Goal: Information Seeking & Learning: Learn about a topic

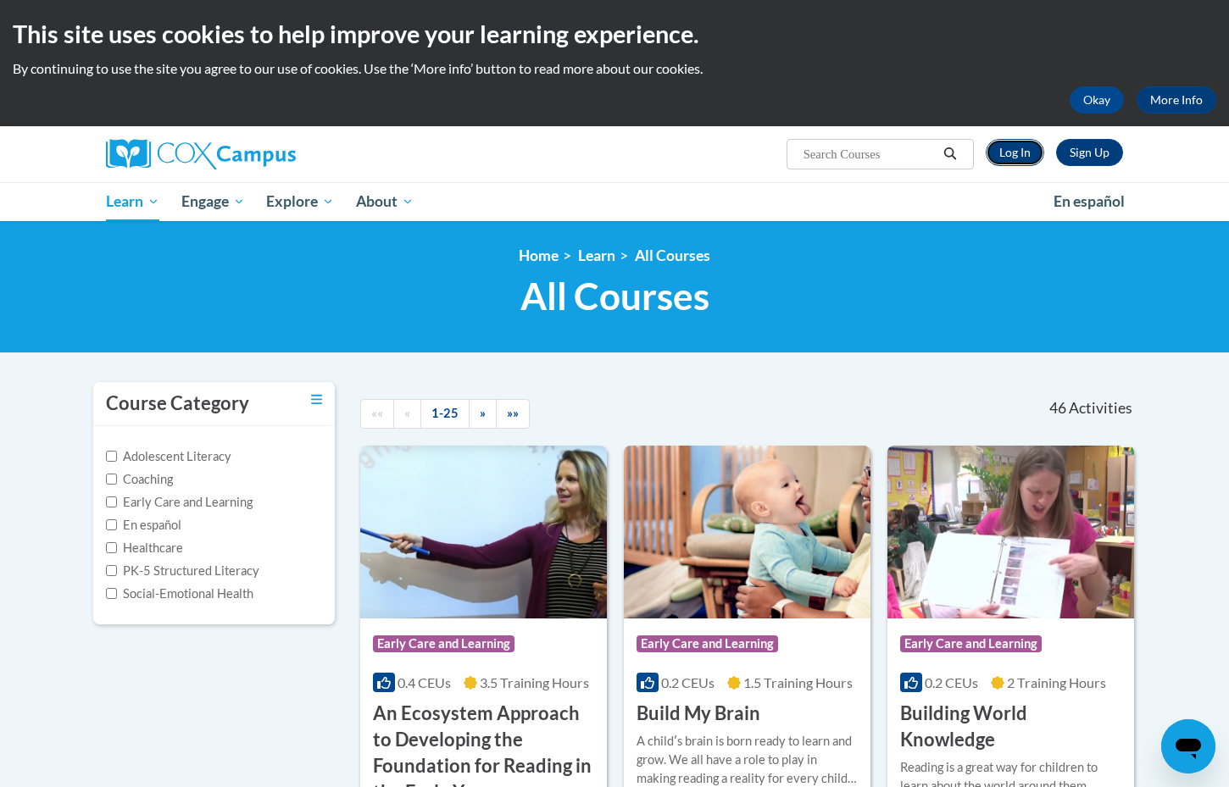
click at [1018, 158] on link "Log In" at bounding box center [1014, 152] width 58 height 27
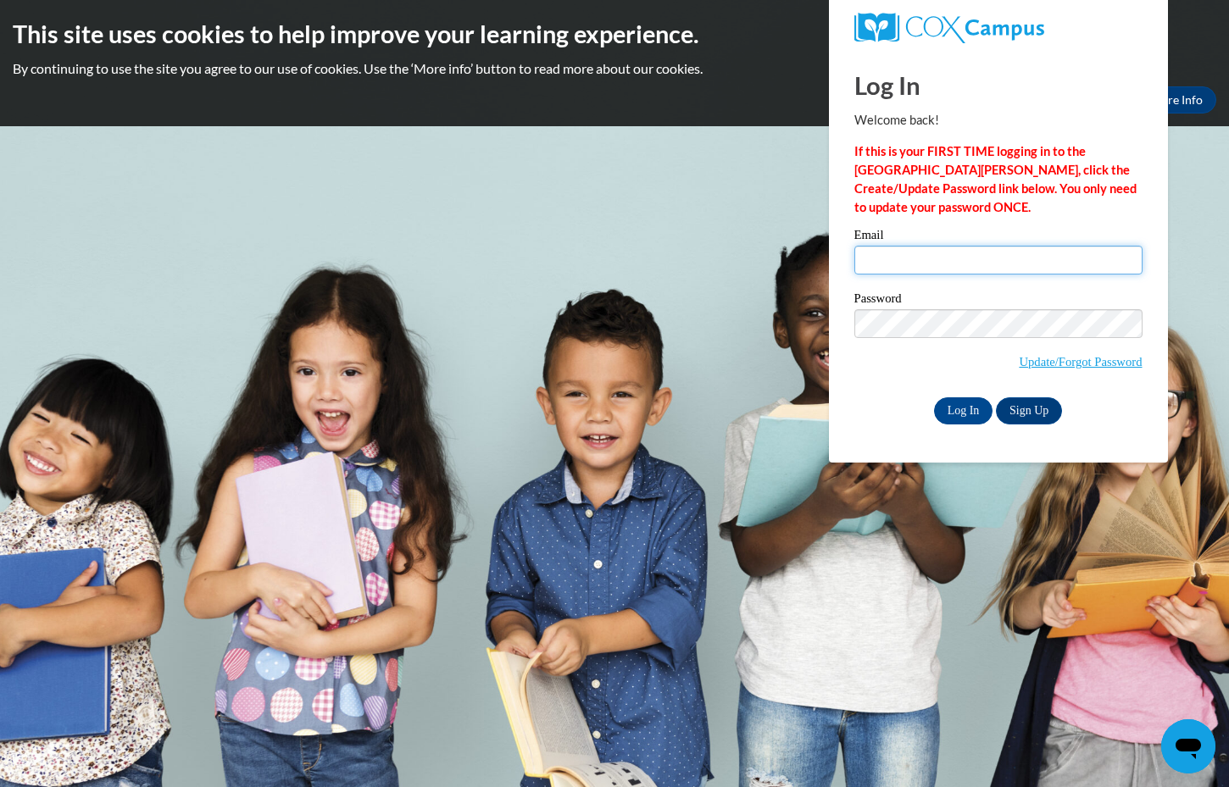
click at [900, 260] on input "Email" at bounding box center [998, 260] width 288 height 29
type input "jamie.kubo@k12.hi.us"
click at [979, 400] on input "Log In" at bounding box center [963, 410] width 59 height 27
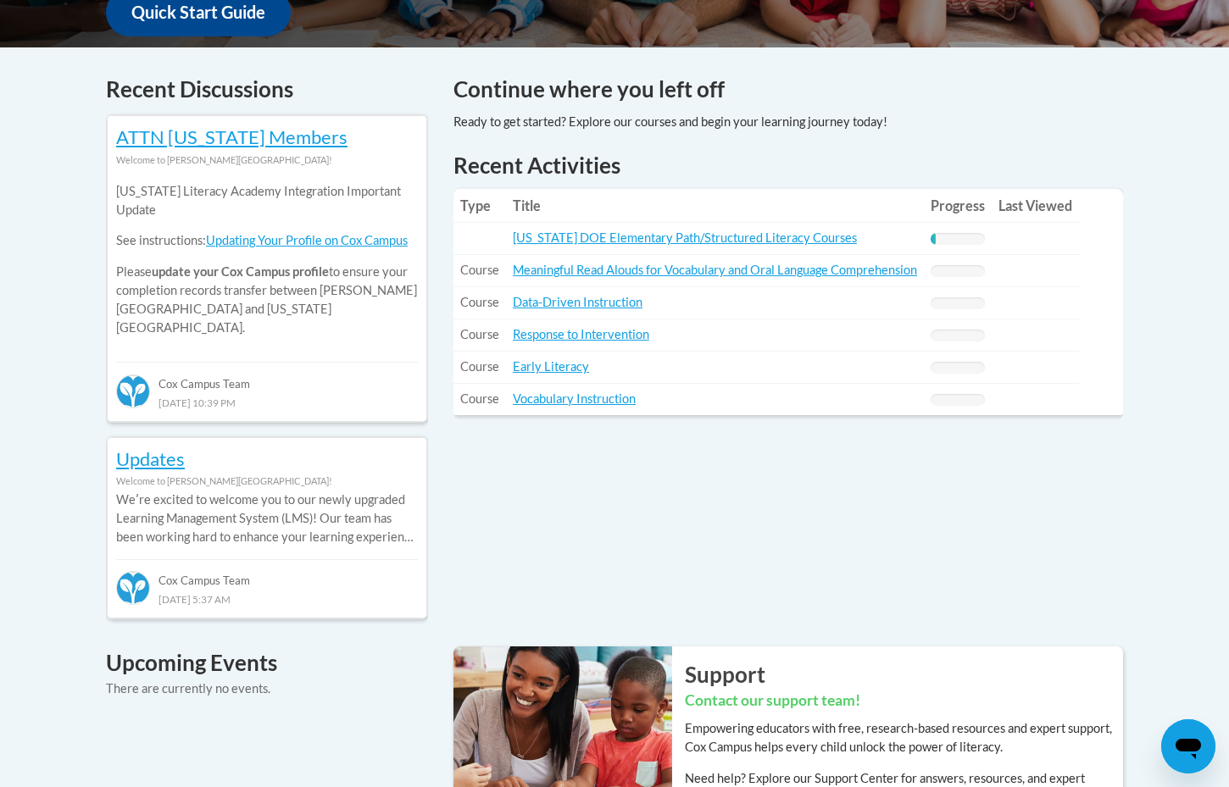
scroll to position [674, 0]
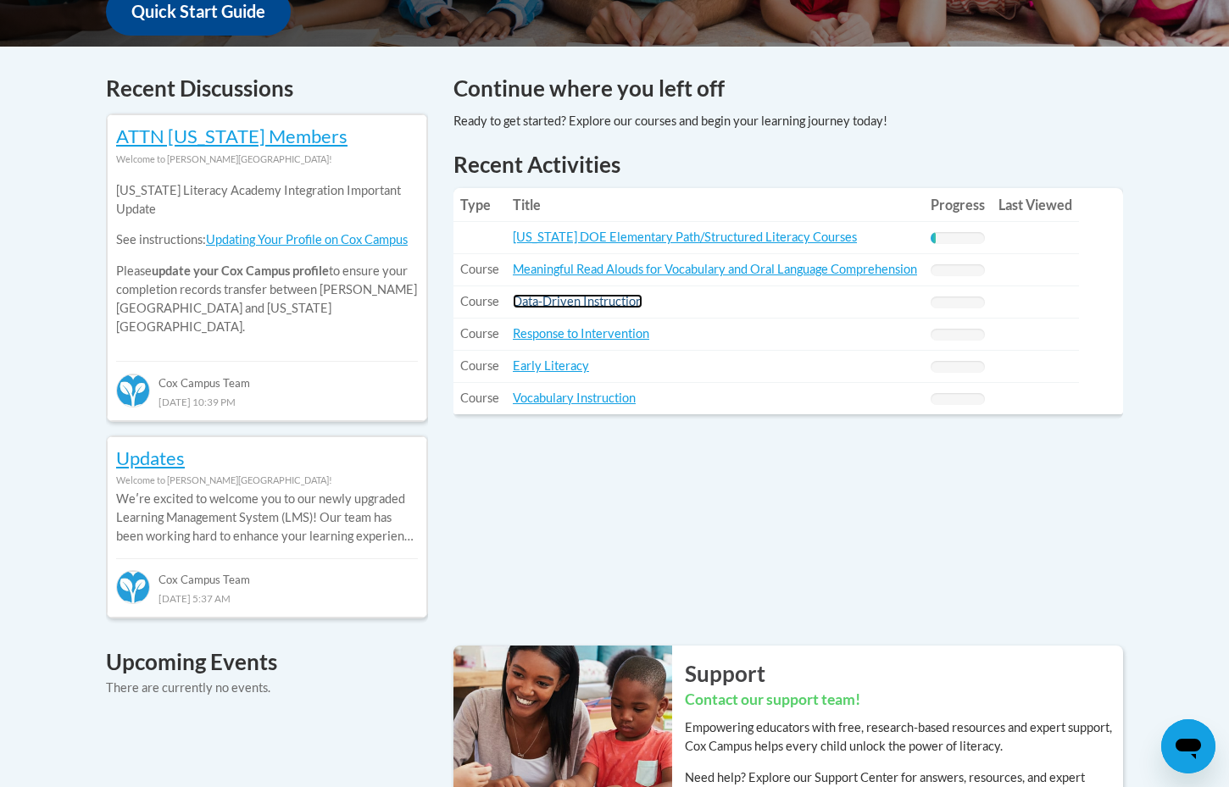
click at [536, 304] on link "Data-Driven Instruction" at bounding box center [578, 301] width 130 height 14
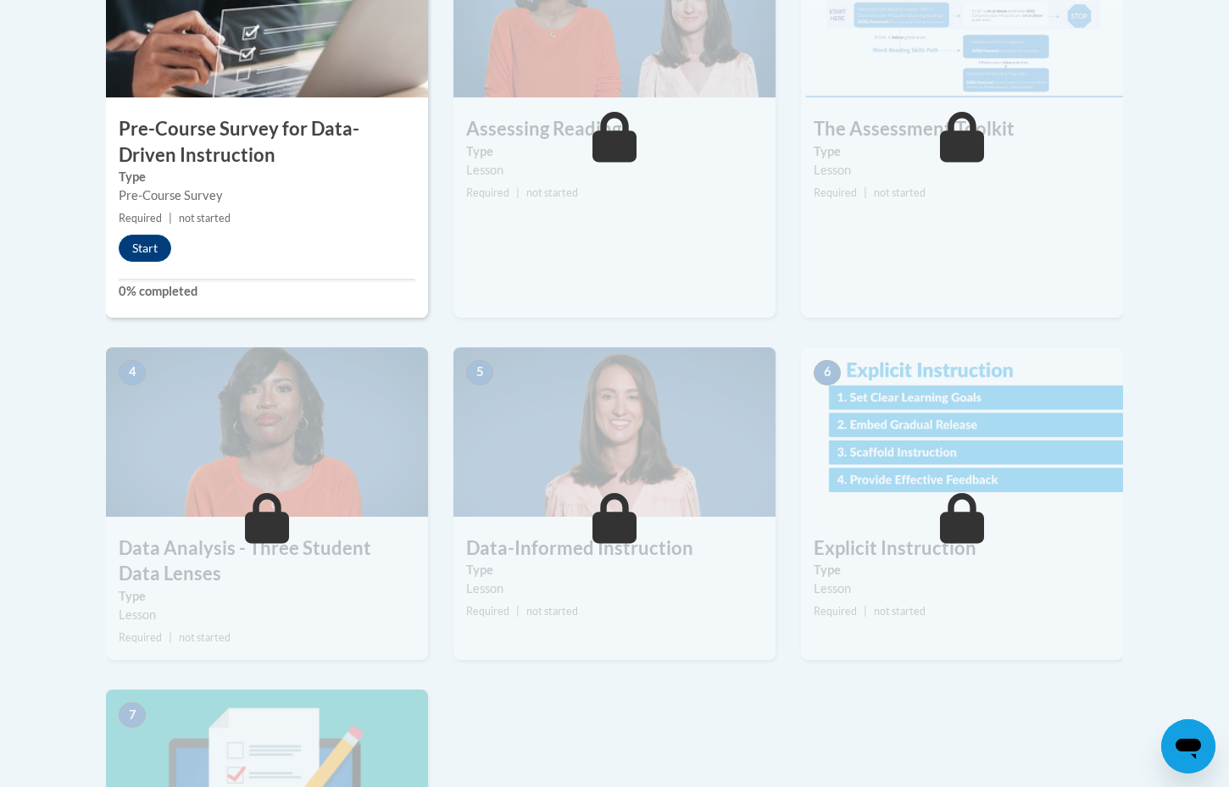
scroll to position [608, 0]
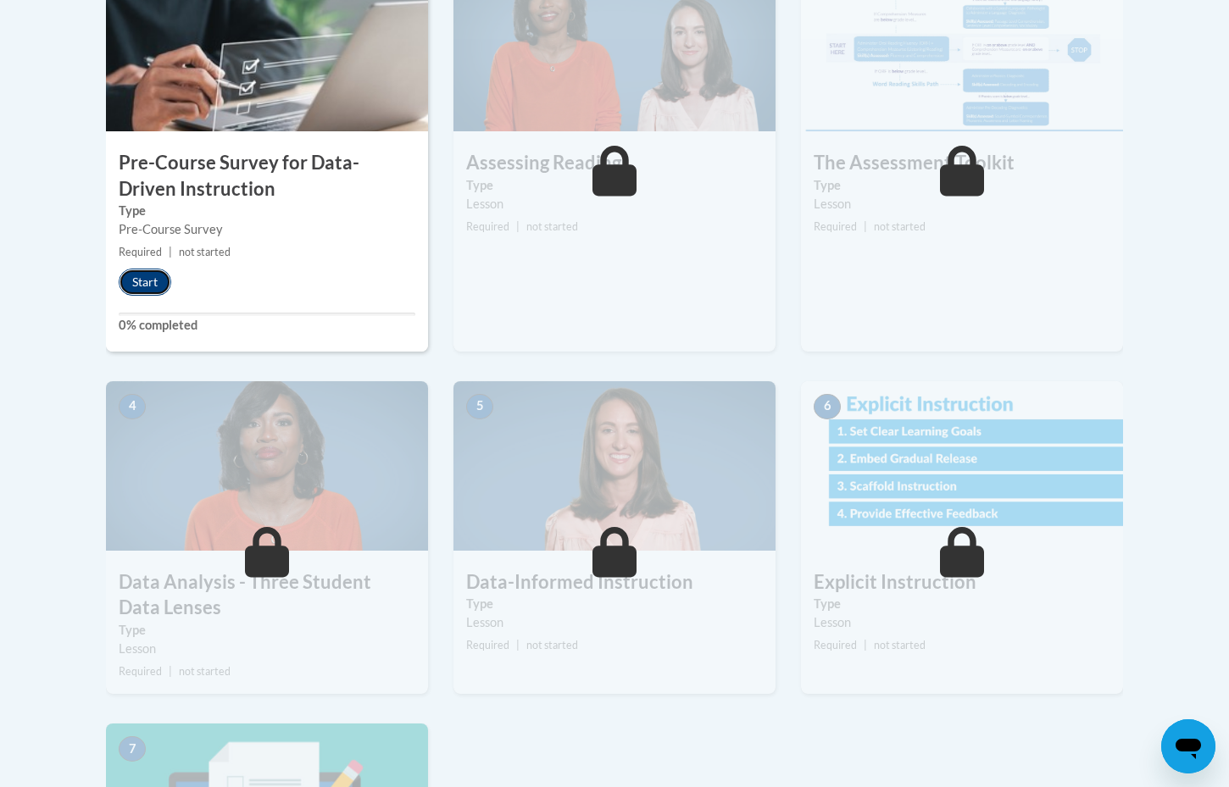
click at [142, 285] on button "Start" at bounding box center [145, 282] width 53 height 27
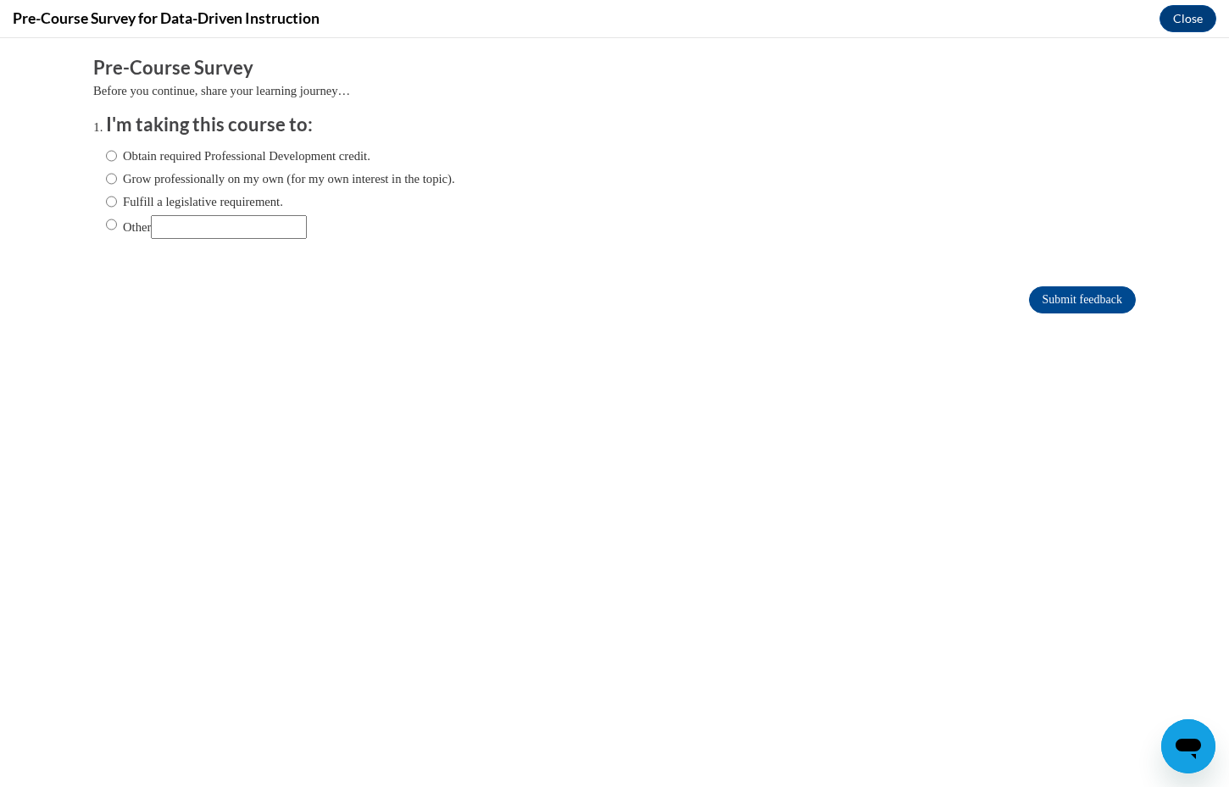
scroll to position [0, 0]
click at [115, 224] on input "Other" at bounding box center [111, 224] width 11 height 19
radio input "true"
click at [191, 219] on input "Other" at bounding box center [229, 227] width 156 height 24
type input "State Initiative"
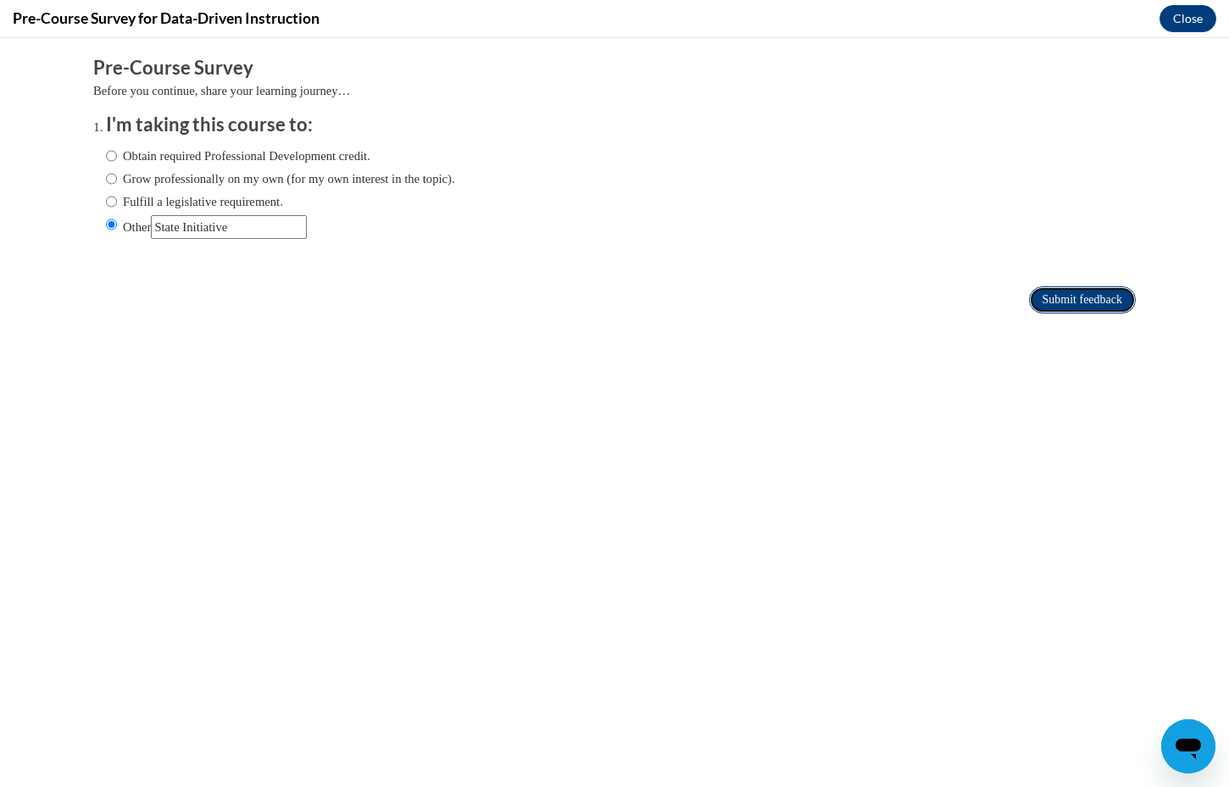
click at [1074, 308] on input "Submit feedback" at bounding box center [1082, 299] width 107 height 27
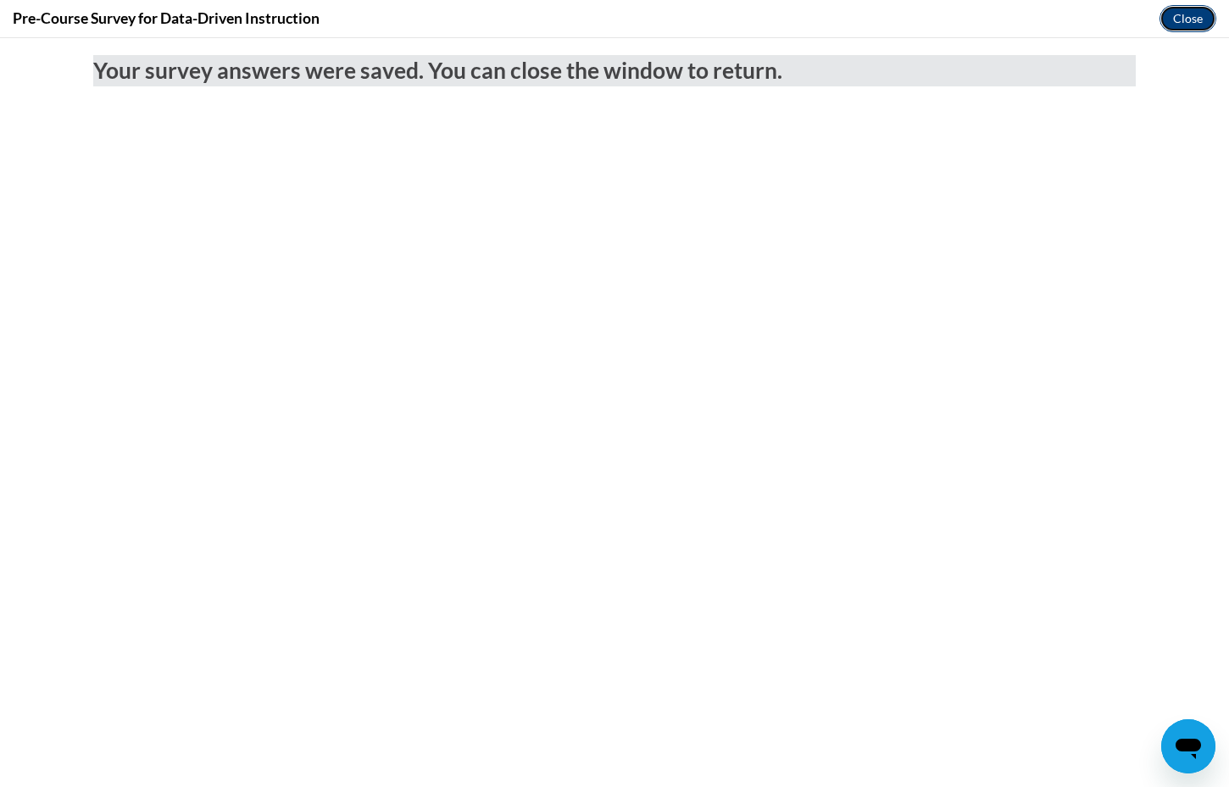
click at [1180, 19] on button "Close" at bounding box center [1187, 18] width 57 height 27
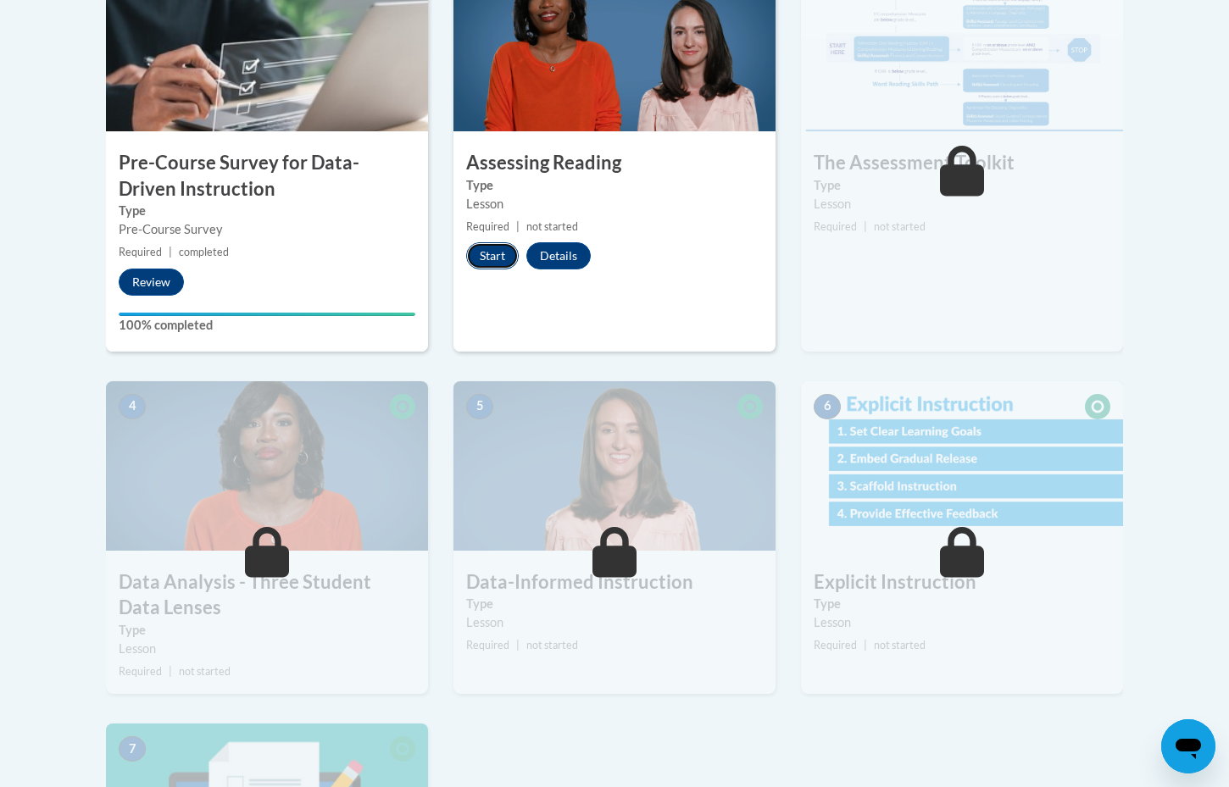
click at [493, 258] on button "Start" at bounding box center [492, 255] width 53 height 27
